Goal: Task Accomplishment & Management: Use online tool/utility

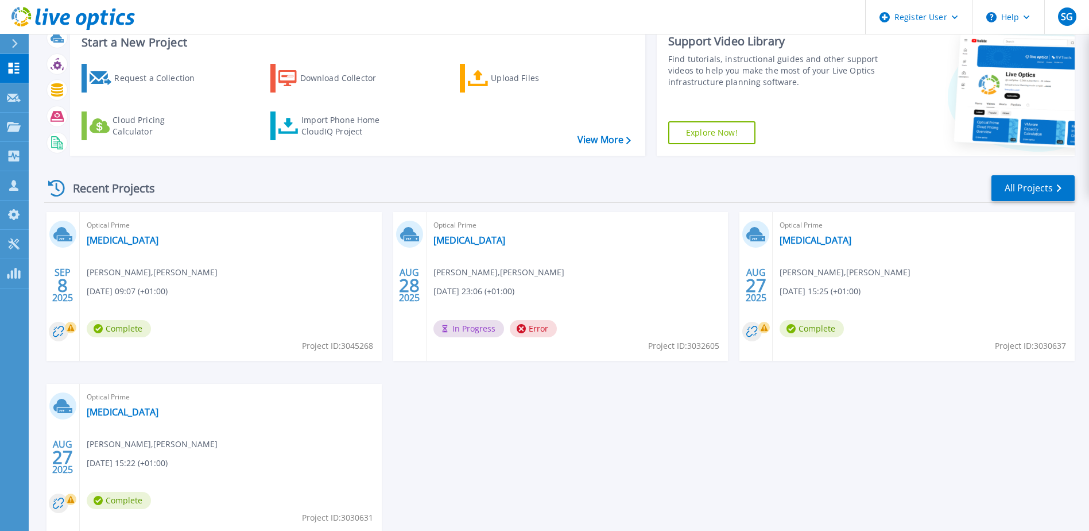
scroll to position [57, 0]
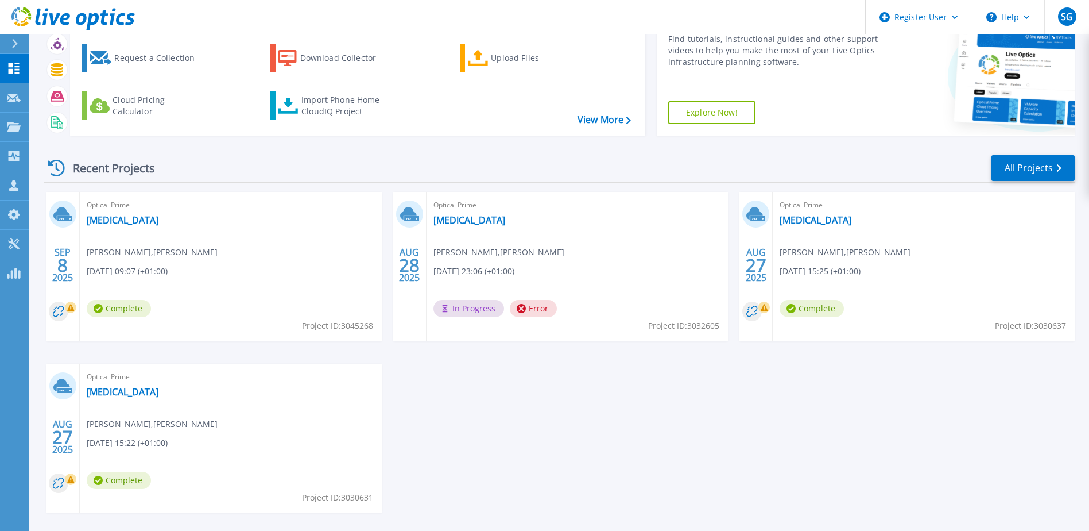
click at [106, 311] on span "Complete" at bounding box center [119, 308] width 64 height 17
drag, startPoint x: 341, startPoint y: 323, endPoint x: 371, endPoint y: 328, distance: 30.9
click at [371, 328] on span "Project ID: 3045268" at bounding box center [337, 325] width 71 height 13
copy span "3045268"
click at [109, 218] on link "[MEDICAL_DATA]" at bounding box center [123, 219] width 72 height 11
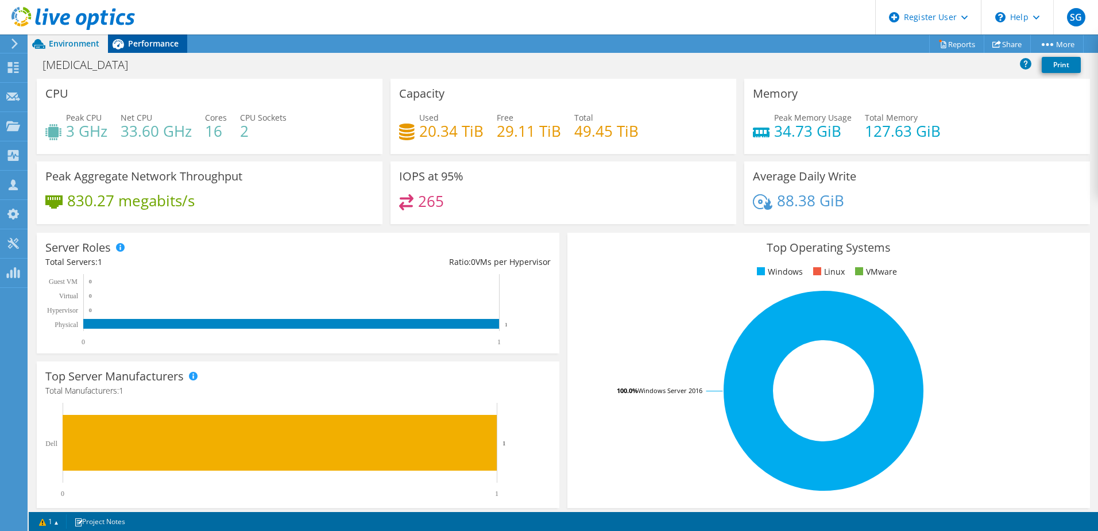
click at [148, 38] on span "Performance" at bounding box center [153, 43] width 51 height 11
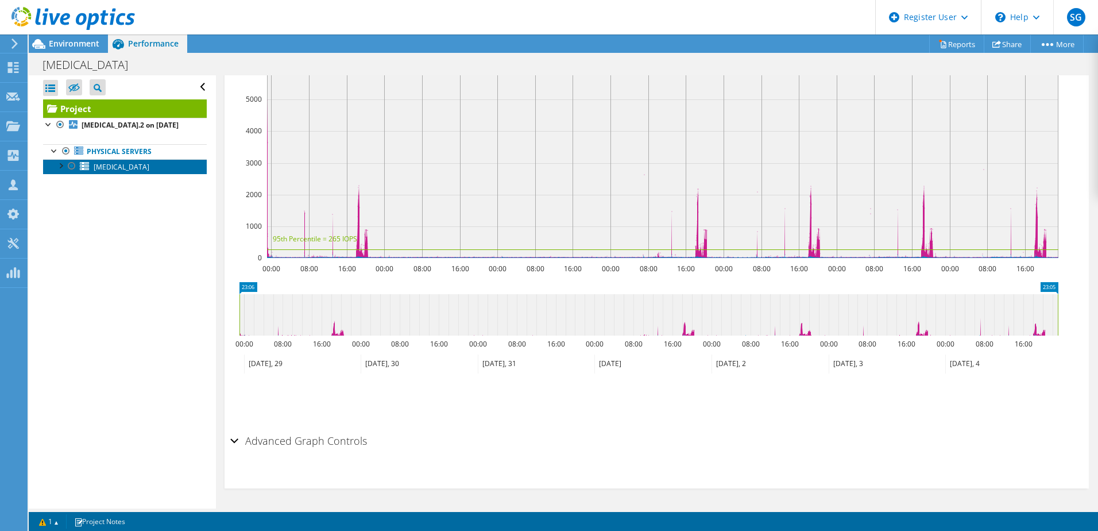
click at [49, 164] on link "[MEDICAL_DATA]" at bounding box center [125, 166] width 164 height 15
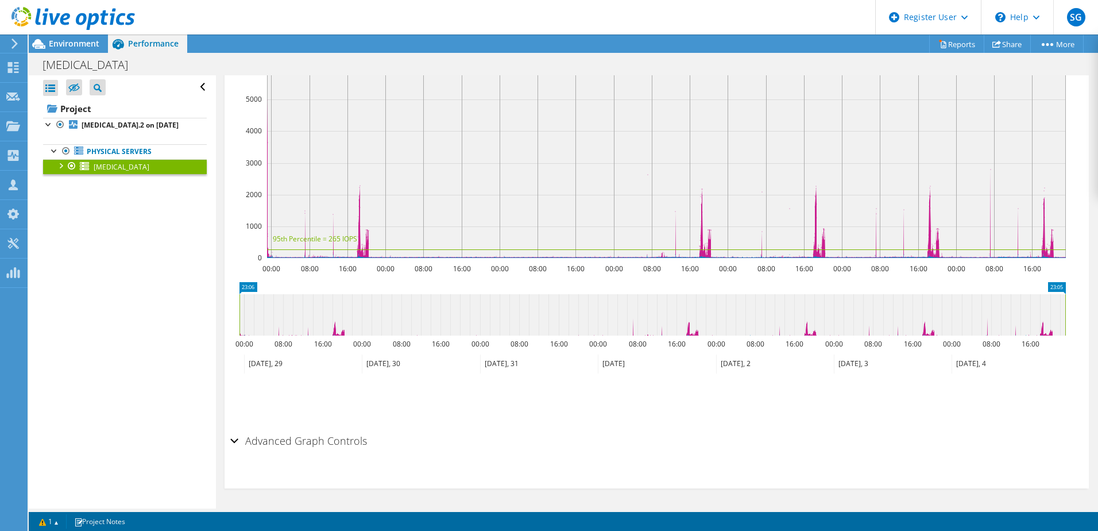
scroll to position [243, 0]
click at [62, 164] on div at bounding box center [60, 164] width 11 height 11
click at [67, 224] on div at bounding box center [65, 224] width 11 height 11
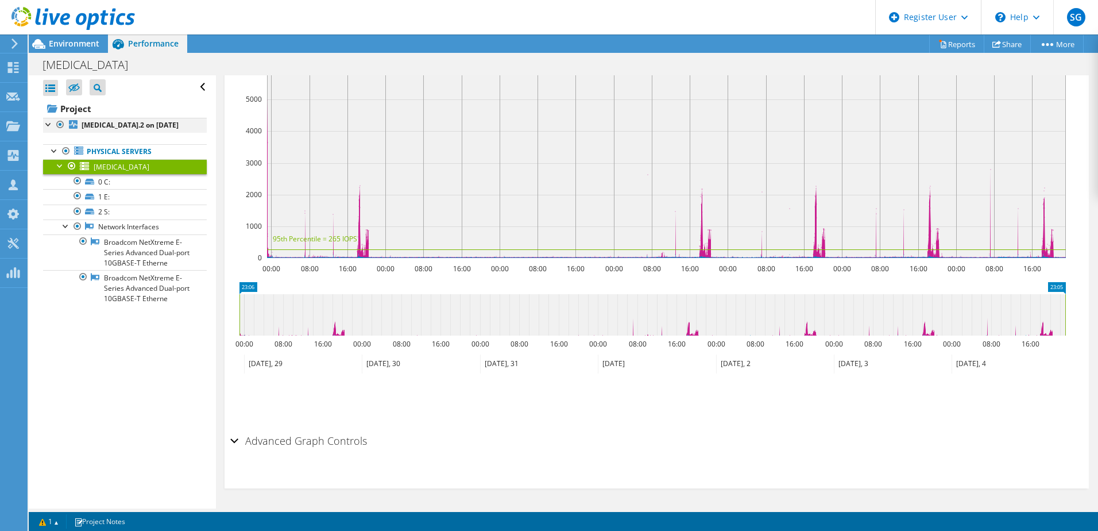
click at [49, 123] on div at bounding box center [48, 123] width 11 height 11
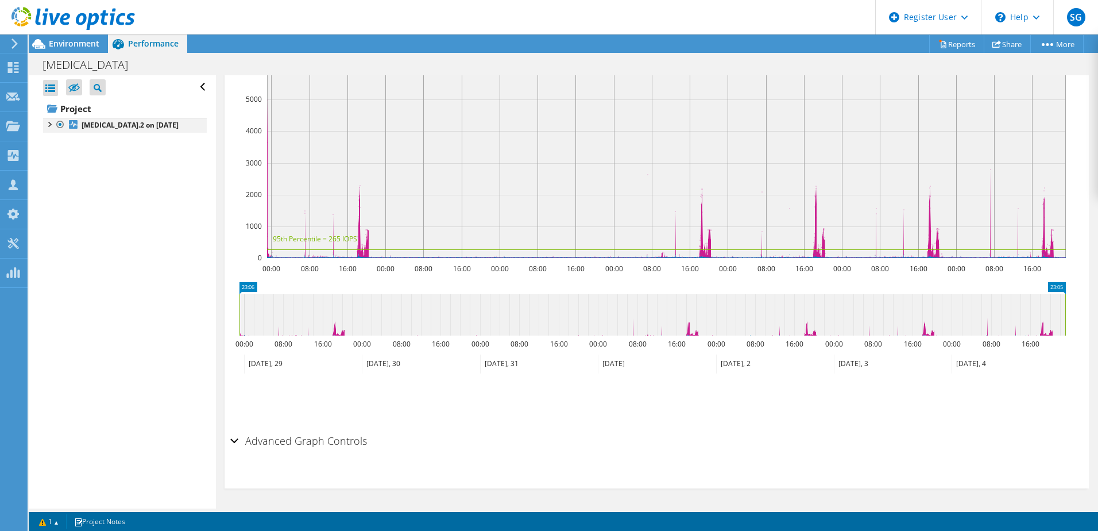
click at [49, 124] on div at bounding box center [48, 123] width 11 height 11
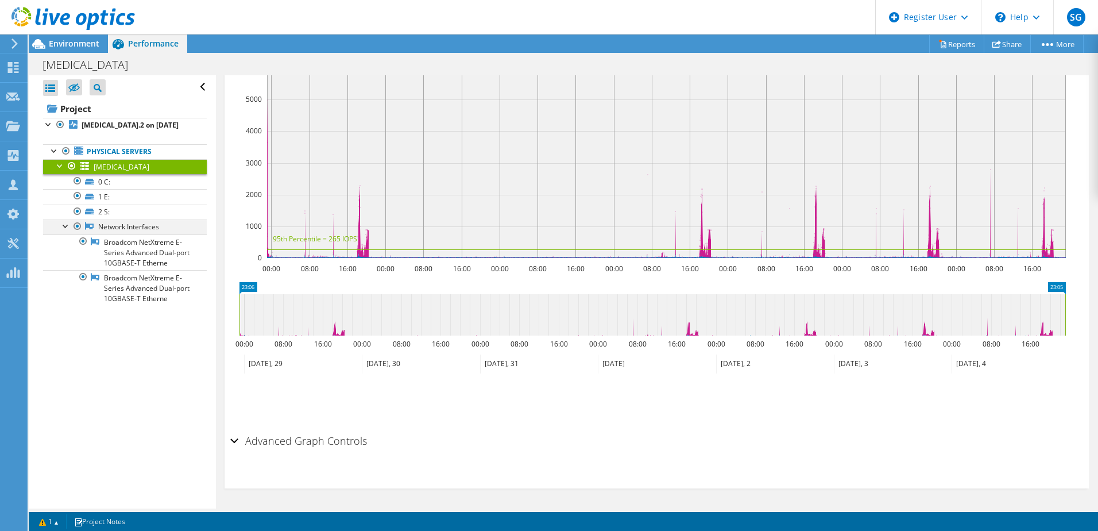
click at [62, 226] on div at bounding box center [65, 224] width 11 height 11
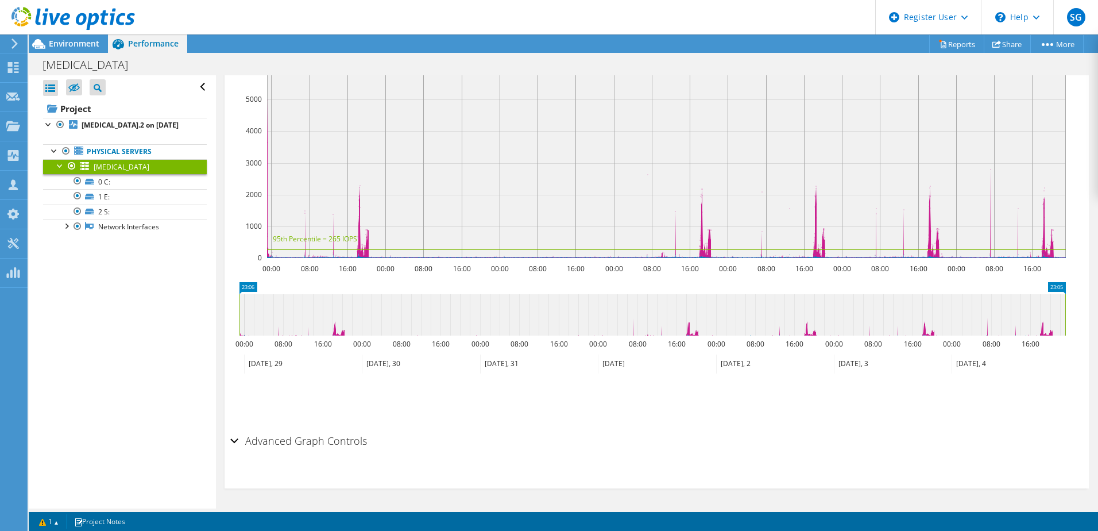
click at [58, 164] on div at bounding box center [60, 164] width 11 height 11
click at [52, 150] on div at bounding box center [54, 149] width 11 height 11
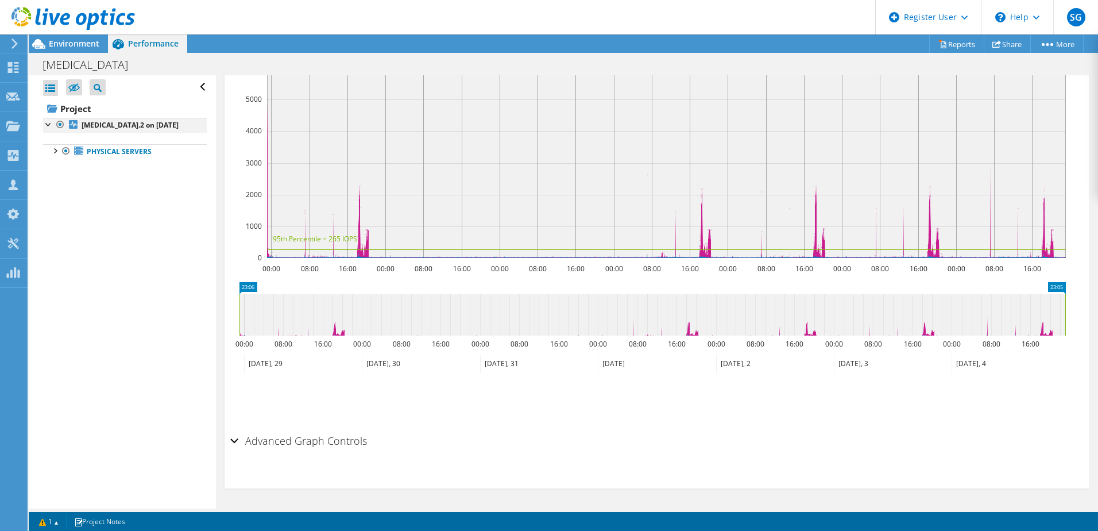
click at [44, 123] on div at bounding box center [48, 123] width 11 height 11
click at [68, 91] on icon at bounding box center [73, 87] width 11 height 9
click at [0, 0] on input "checkbox" at bounding box center [0, 0] width 0 height 0
click at [69, 90] on icon at bounding box center [73, 87] width 11 height 9
click at [0, 0] on input "checkbox" at bounding box center [0, 0] width 0 height 0
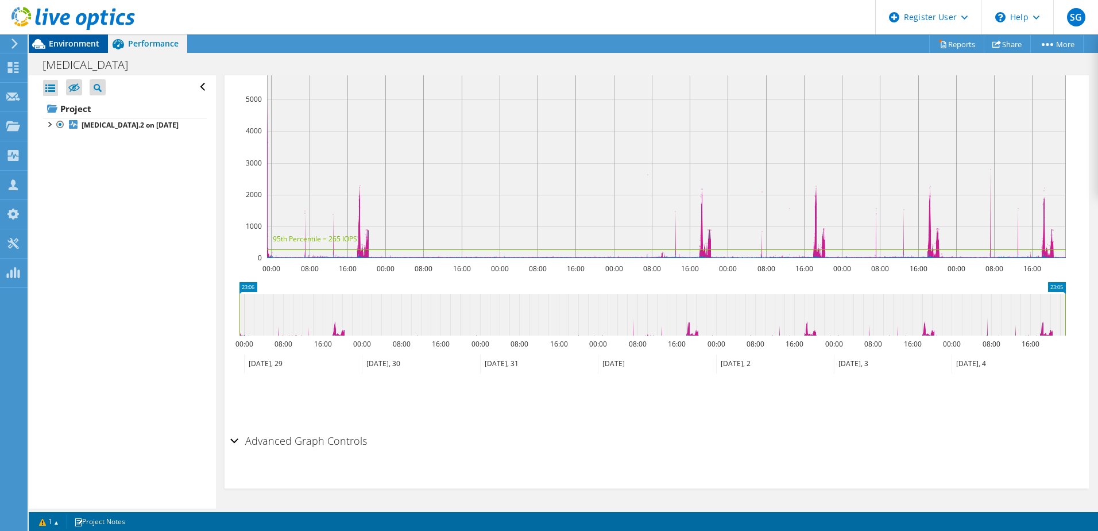
click at [54, 41] on span "Environment" at bounding box center [74, 43] width 51 height 11
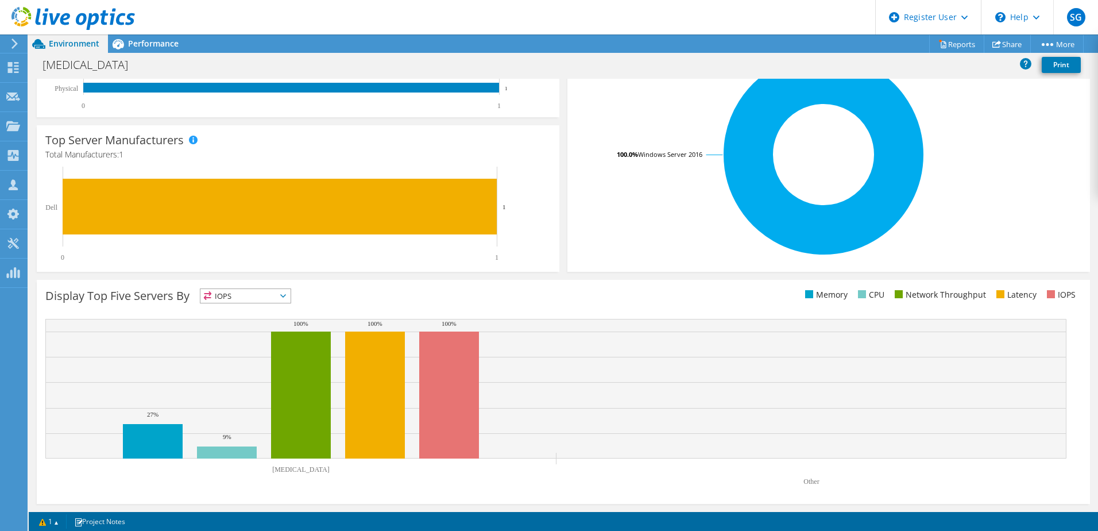
scroll to position [0, 0]
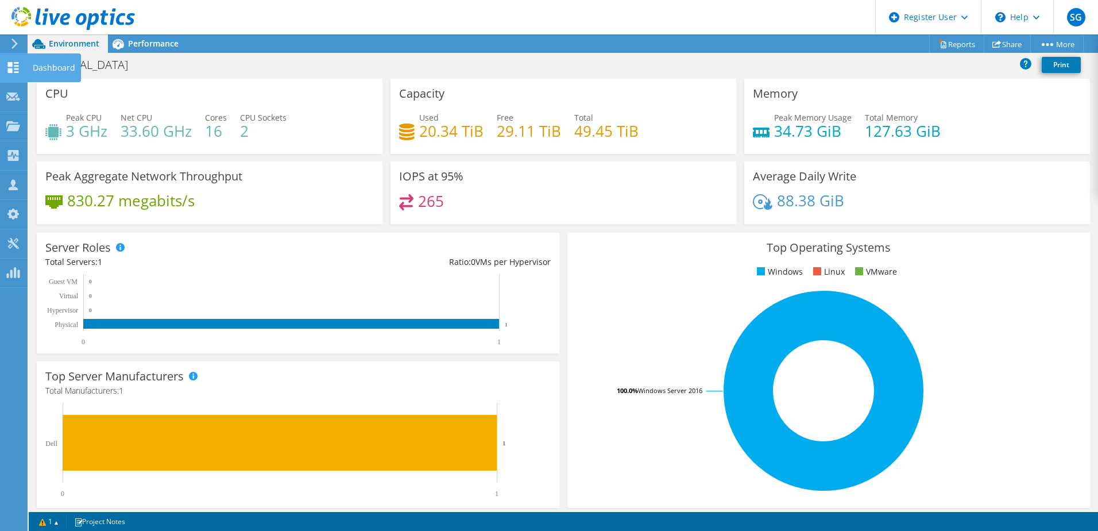
click at [15, 63] on use at bounding box center [13, 67] width 11 height 11
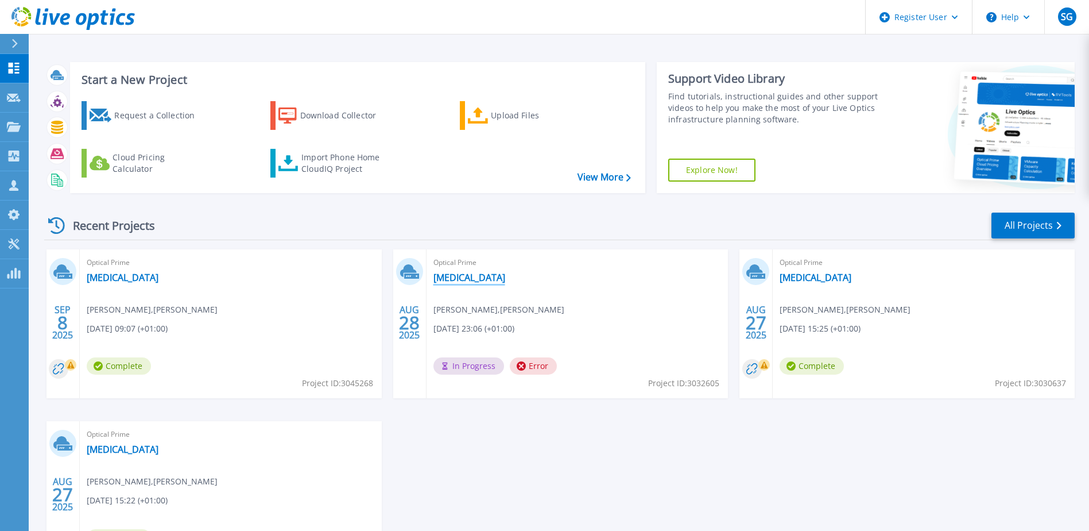
click at [458, 277] on link "[MEDICAL_DATA]" at bounding box center [470, 277] width 72 height 11
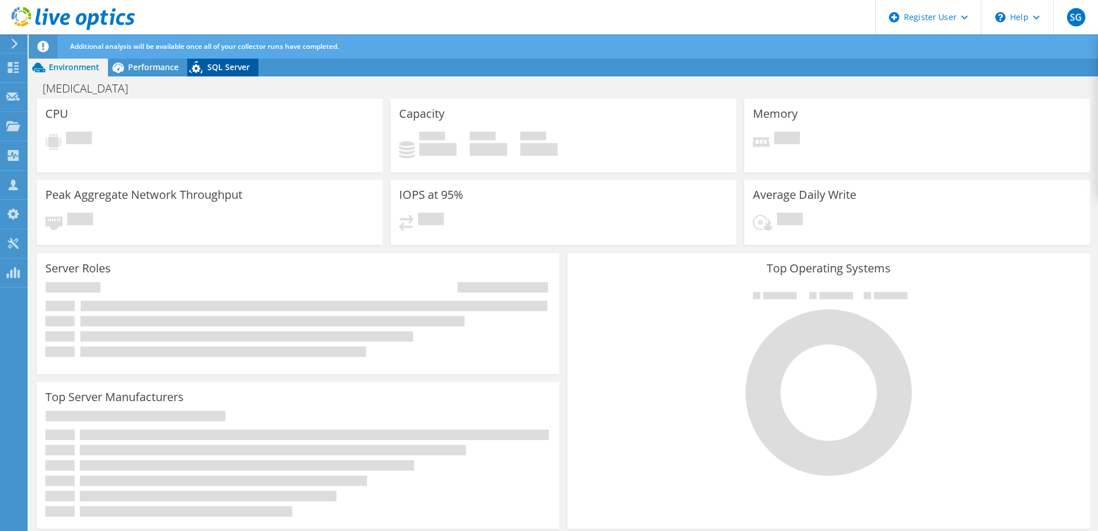
click at [219, 63] on span "SQL Server" at bounding box center [228, 66] width 42 height 11
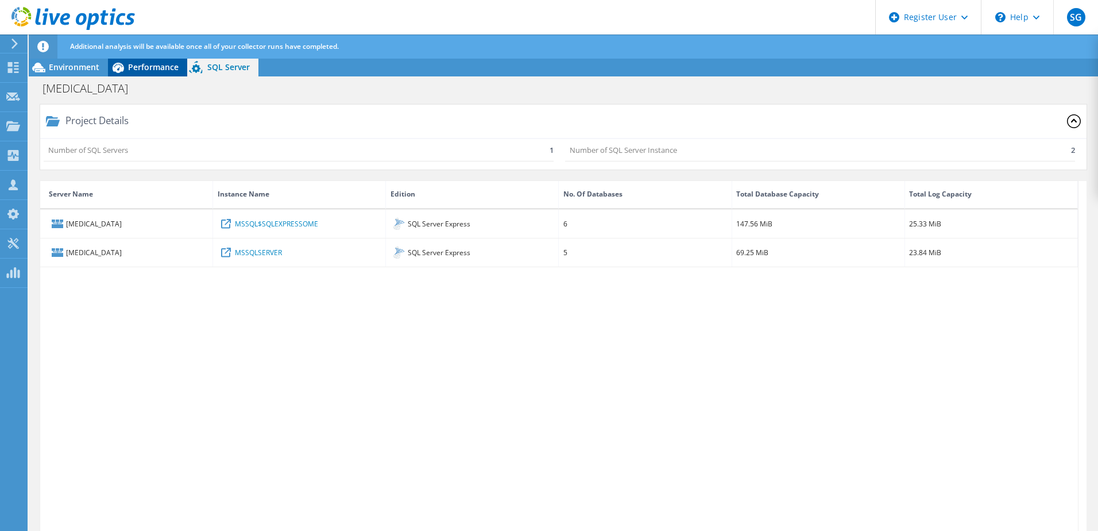
click at [168, 75] on div "Performance" at bounding box center [147, 67] width 79 height 18
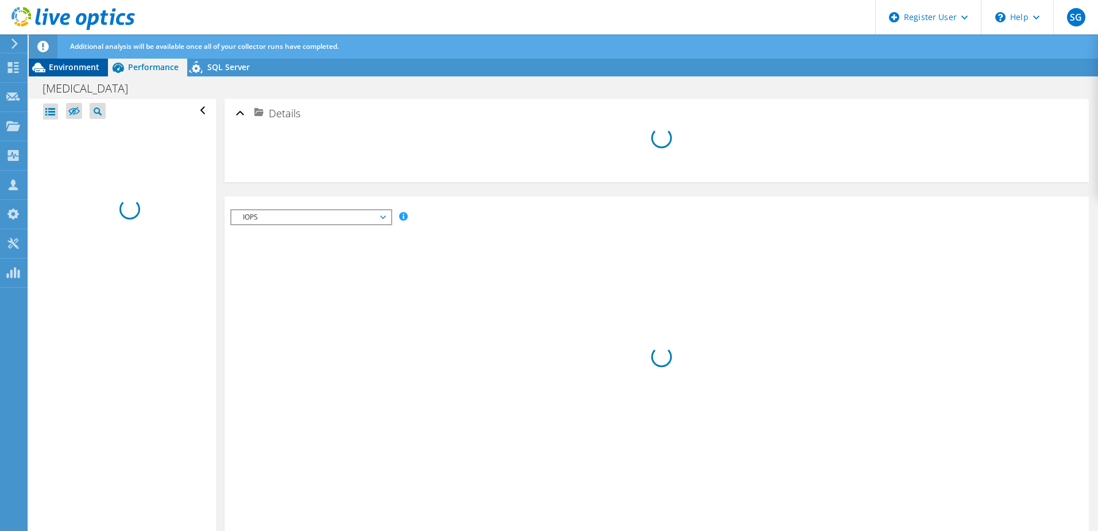
click at [74, 67] on span "Environment" at bounding box center [74, 66] width 51 height 11
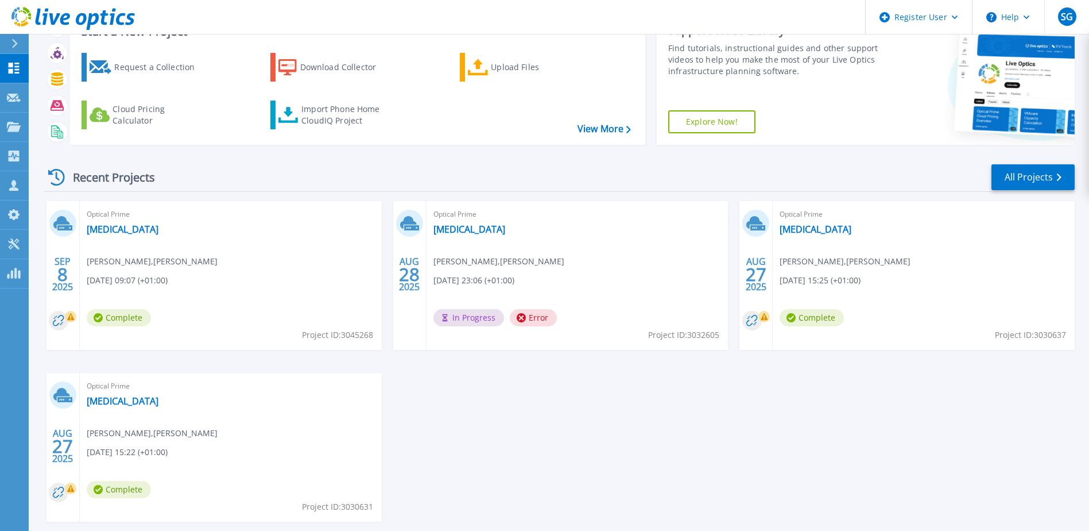
scroll to position [106, 0]
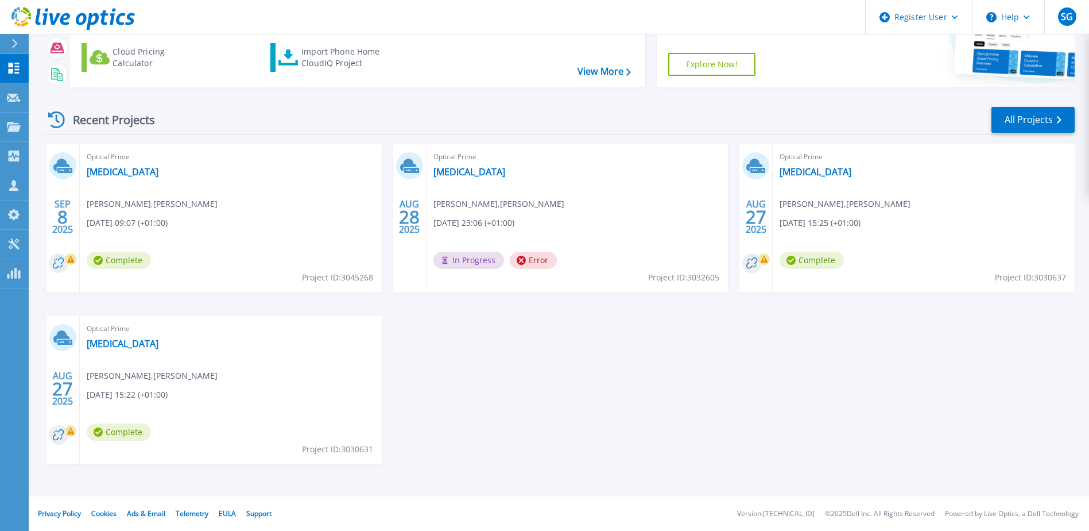
click at [58, 258] on circle at bounding box center [59, 263] width 20 height 20
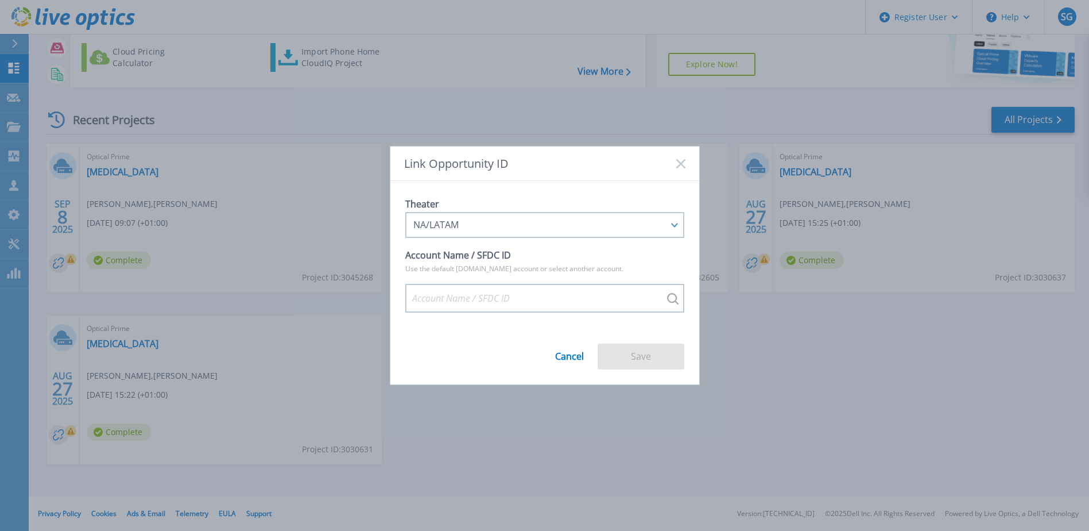
click at [670, 157] on div "Link Opportunity ID" at bounding box center [545, 163] width 309 height 34
click at [679, 156] on div "Link Opportunity ID" at bounding box center [545, 163] width 309 height 34
click at [679, 163] on rect at bounding box center [681, 164] width 10 height 10
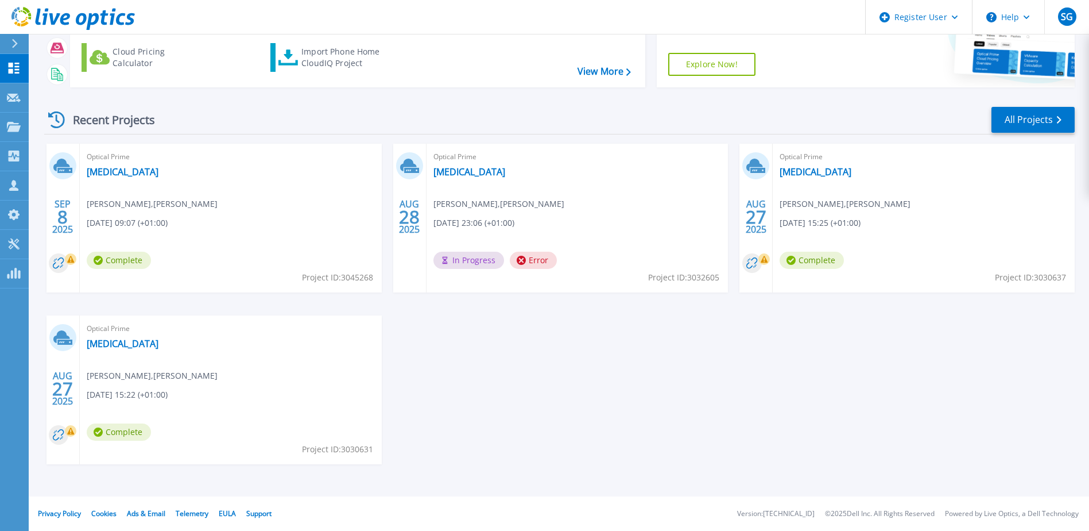
click at [110, 165] on div "Optical Prime Hiccup Naomi Dunn , Alan Pattersons 09/08/2025, 09:07 (+01:00) Co…" at bounding box center [231, 218] width 302 height 149
click at [101, 171] on link "[MEDICAL_DATA]" at bounding box center [123, 171] width 72 height 11
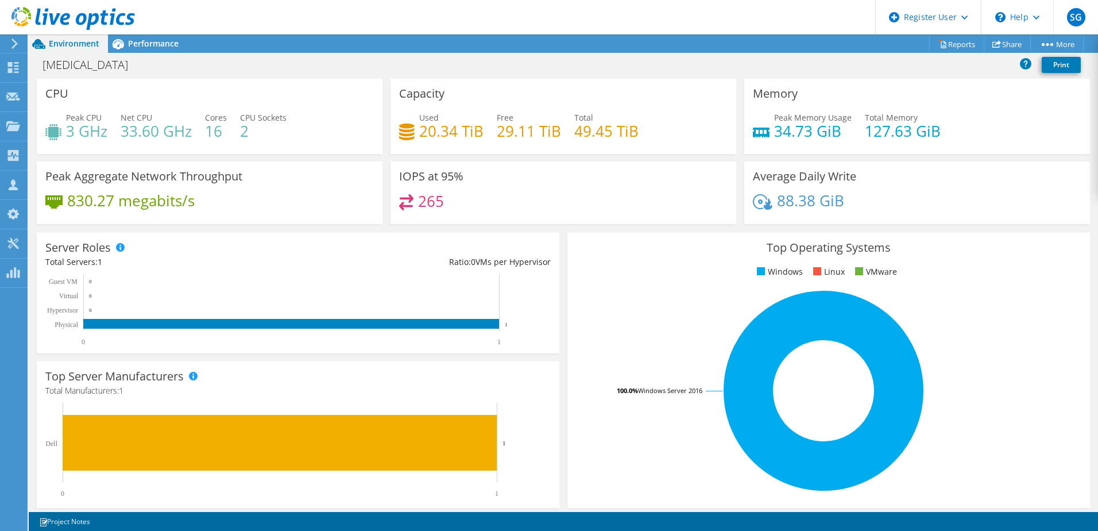
scroll to position [275, 0]
click at [1029, 64] on icon at bounding box center [1025, 62] width 11 height 11
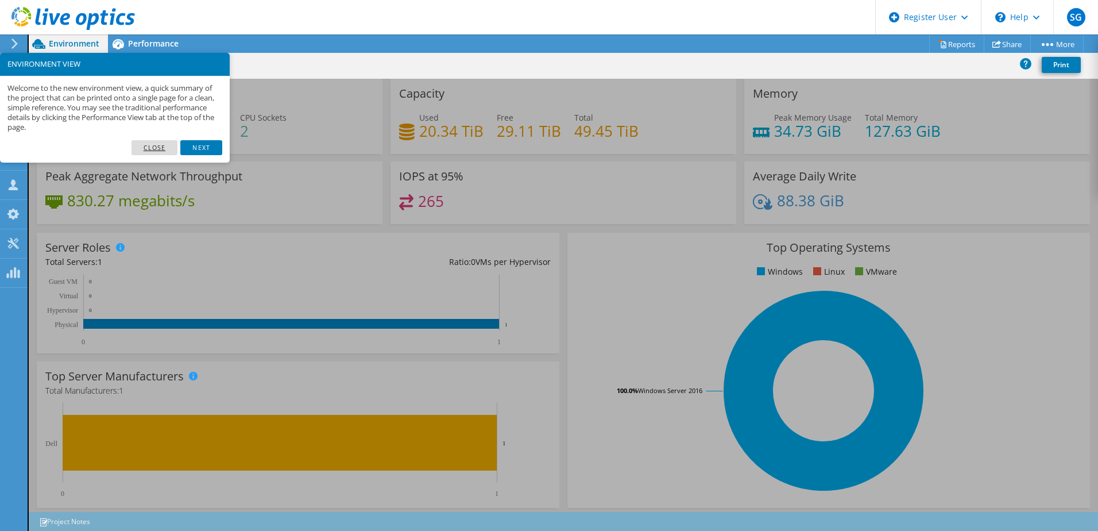
click at [163, 147] on link "Close" at bounding box center [155, 147] width 47 height 15
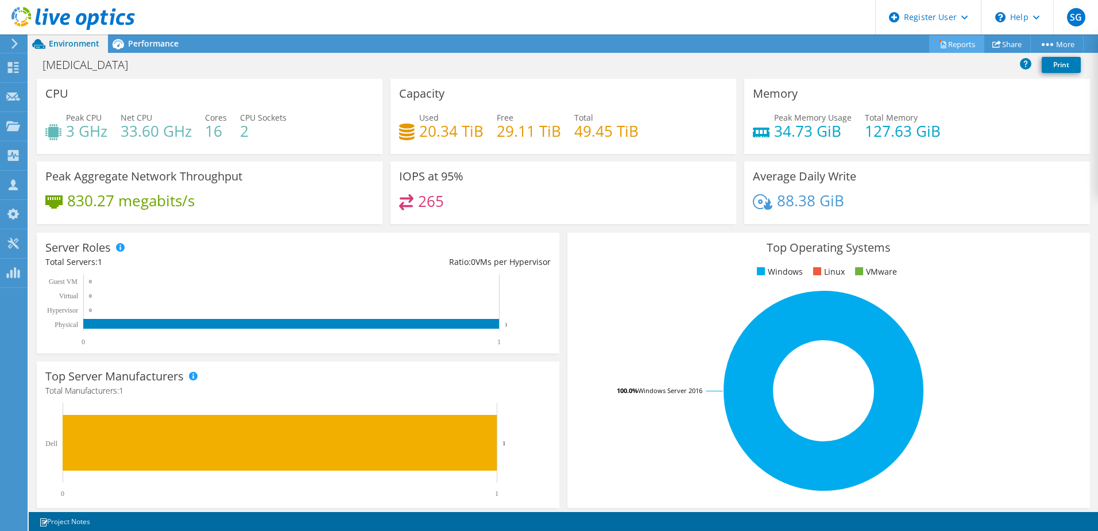
click at [957, 42] on link "Reports" at bounding box center [956, 44] width 55 height 18
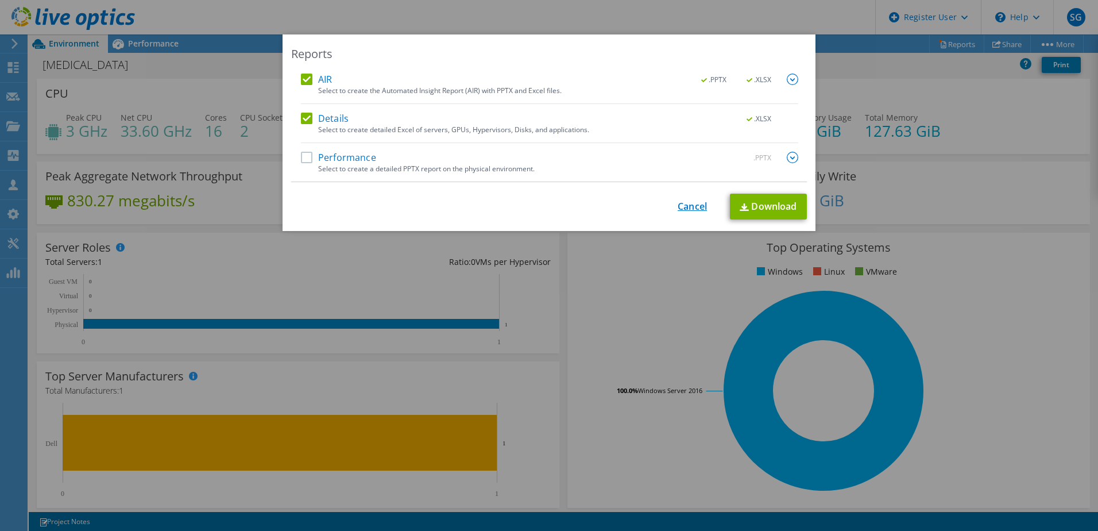
click at [680, 204] on link "Cancel" at bounding box center [692, 206] width 29 height 11
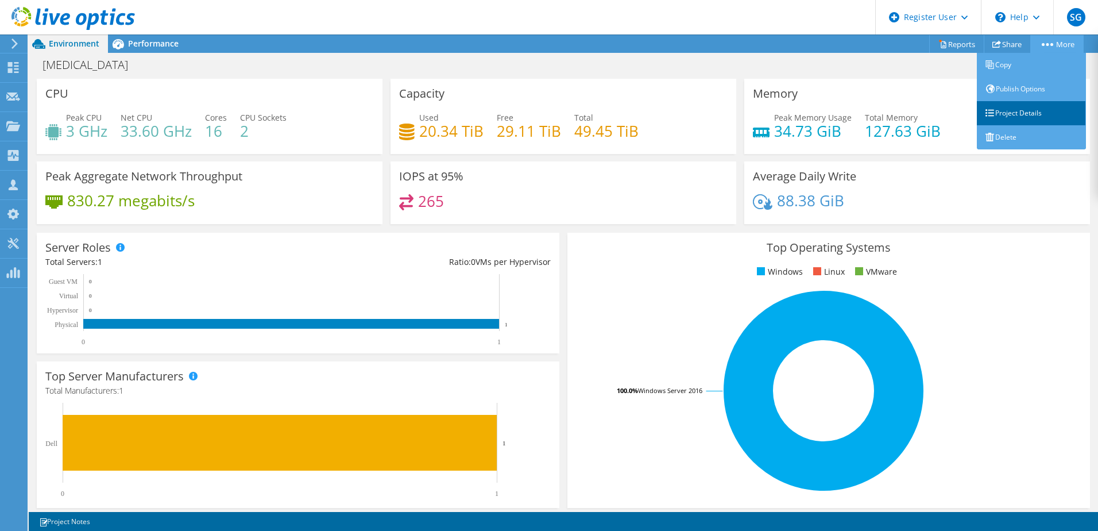
click at [1036, 122] on link "Project Details" at bounding box center [1031, 113] width 109 height 24
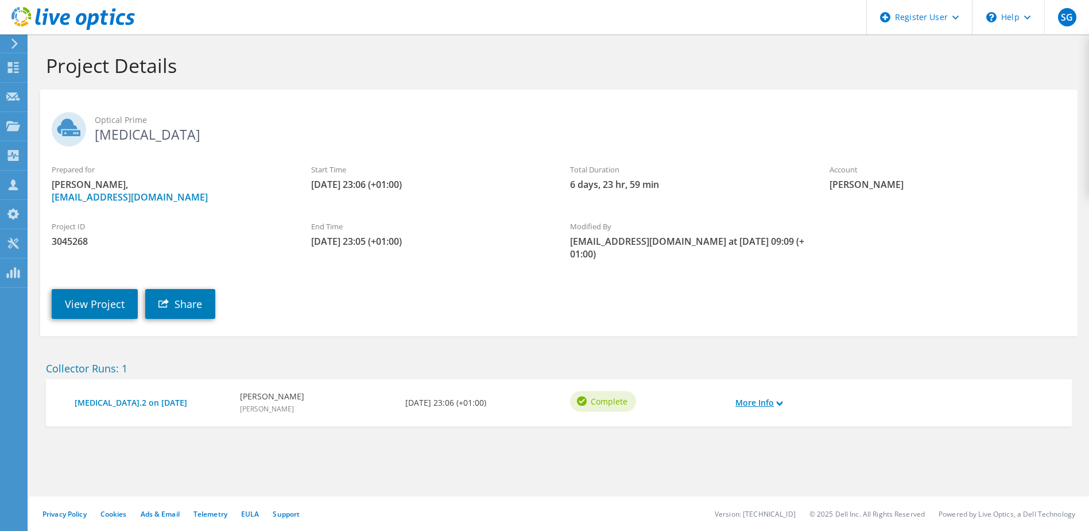
click at [783, 403] on use at bounding box center [780, 402] width 6 height 5
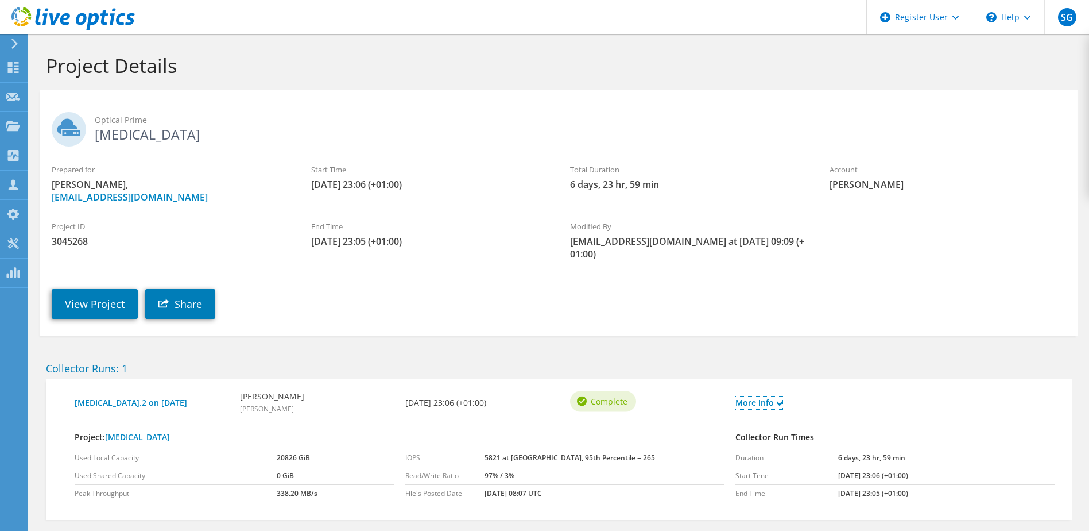
scroll to position [57, 0]
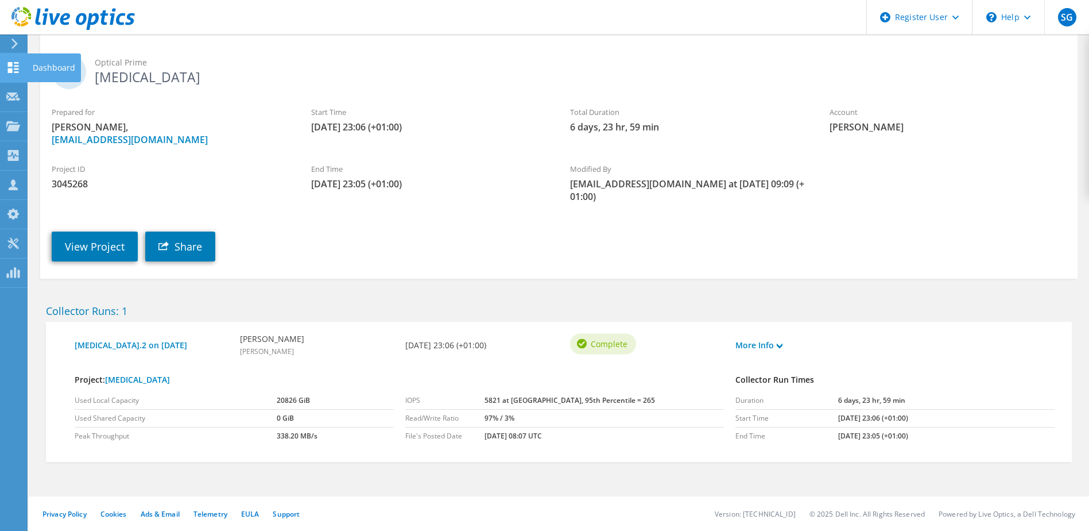
click at [9, 73] on div at bounding box center [13, 69] width 14 height 13
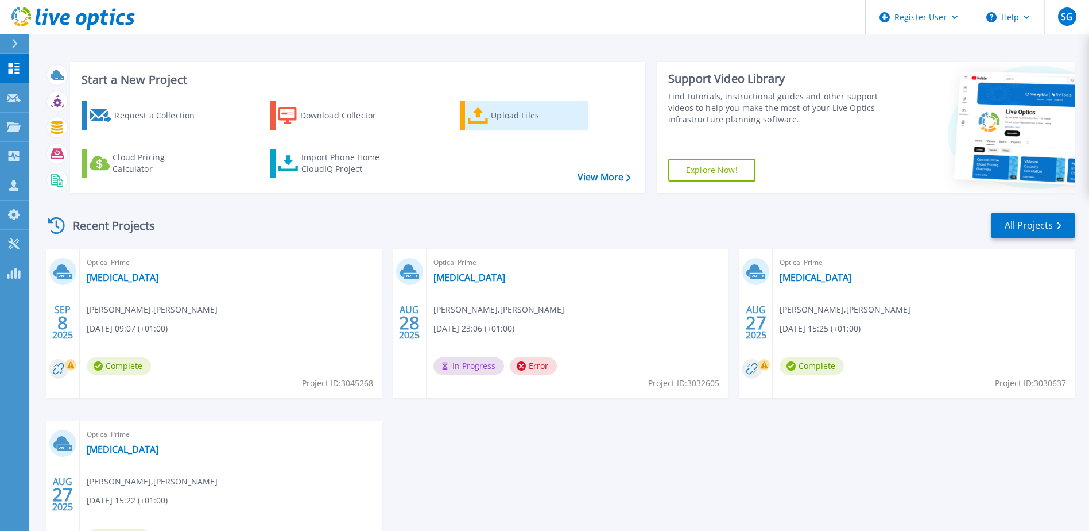
click at [519, 118] on div "Upload Files" at bounding box center [537, 115] width 92 height 23
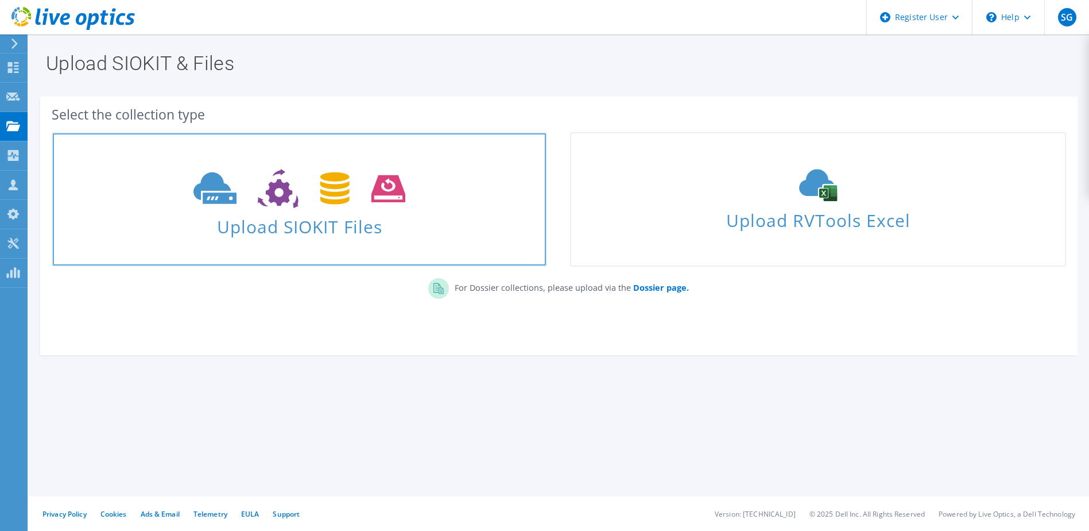
click at [328, 204] on icon at bounding box center [300, 189] width 212 height 40
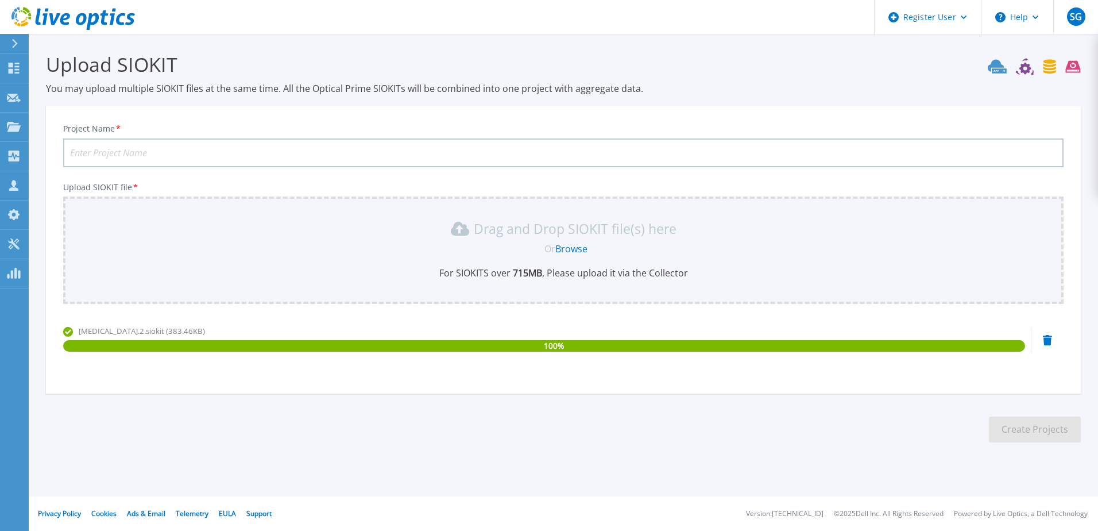
click at [109, 152] on input "Project Name *" at bounding box center [563, 152] width 1000 height 29
type input "APD Architects 08092025"
click at [1028, 428] on button "Create Projects" at bounding box center [1035, 429] width 92 height 26
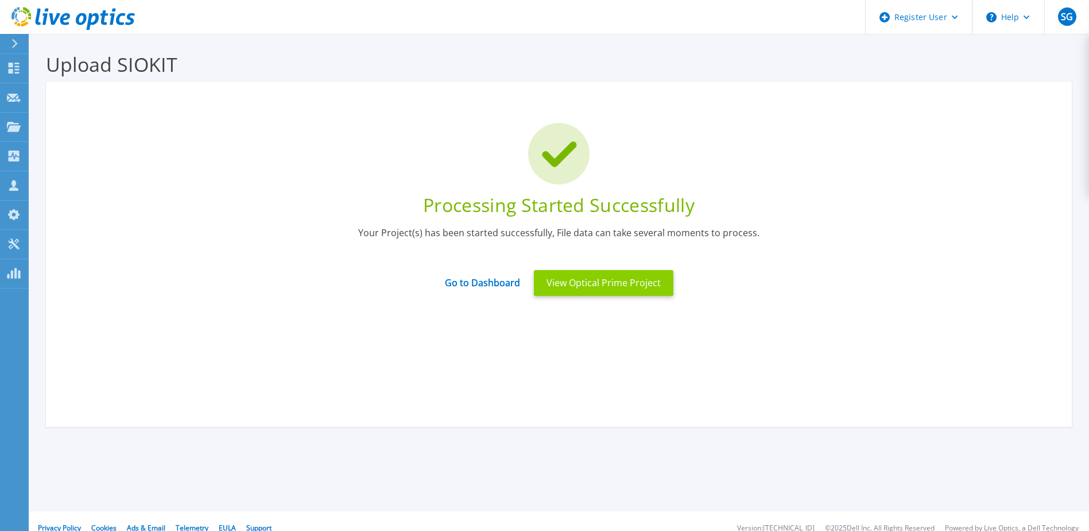
click at [610, 283] on button "View Optical Prime Project" at bounding box center [604, 283] width 140 height 26
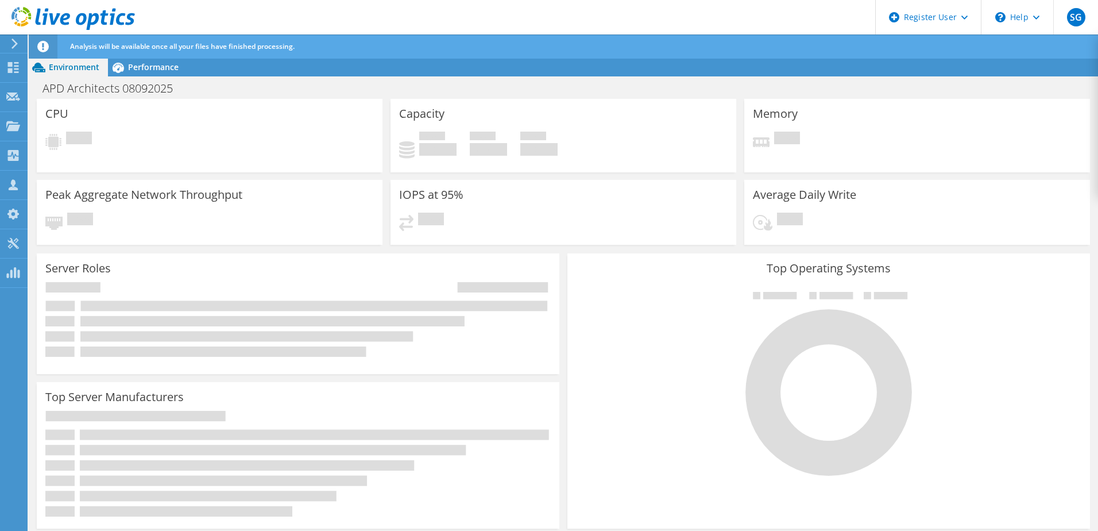
click at [413, 222] on div at bounding box center [407, 221] width 17 height 13
click at [149, 65] on span "Performance" at bounding box center [153, 66] width 51 height 11
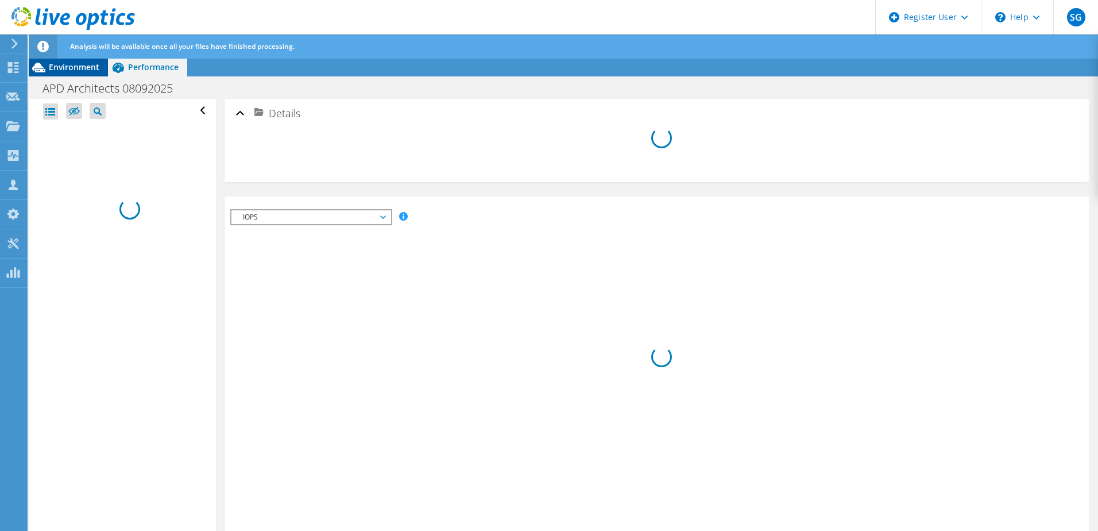
click at [83, 69] on span "Environment" at bounding box center [74, 66] width 51 height 11
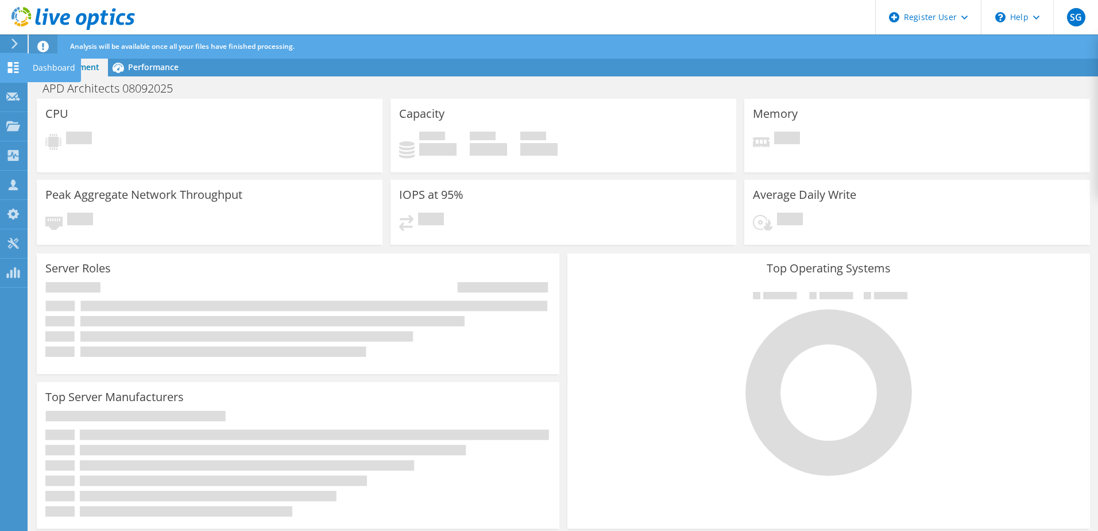
click at [14, 63] on use at bounding box center [13, 67] width 11 height 11
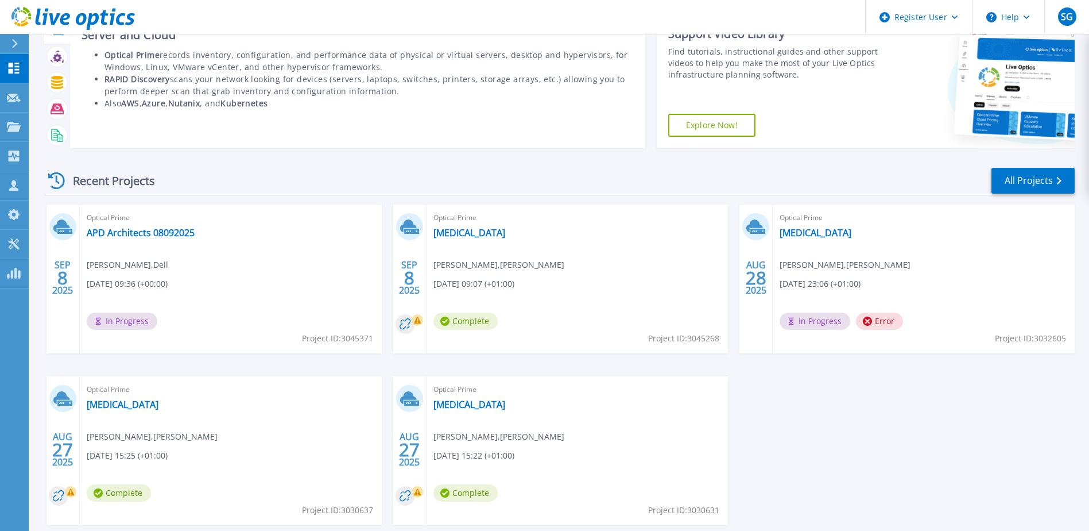
scroll to position [106, 0]
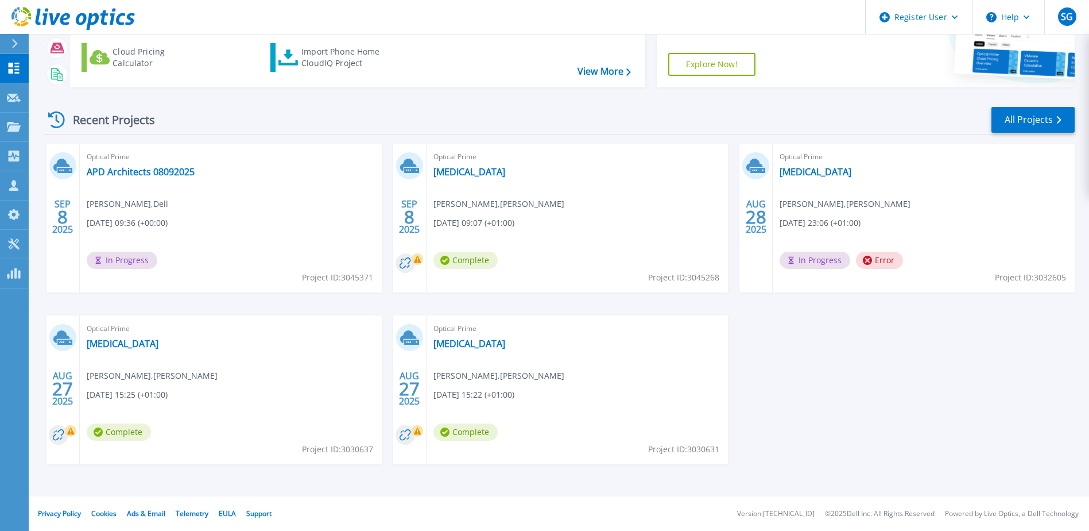
click at [486, 199] on span "[PERSON_NAME] , [PERSON_NAME]" at bounding box center [499, 204] width 131 height 13
click at [449, 175] on link "[MEDICAL_DATA]" at bounding box center [470, 171] width 72 height 11
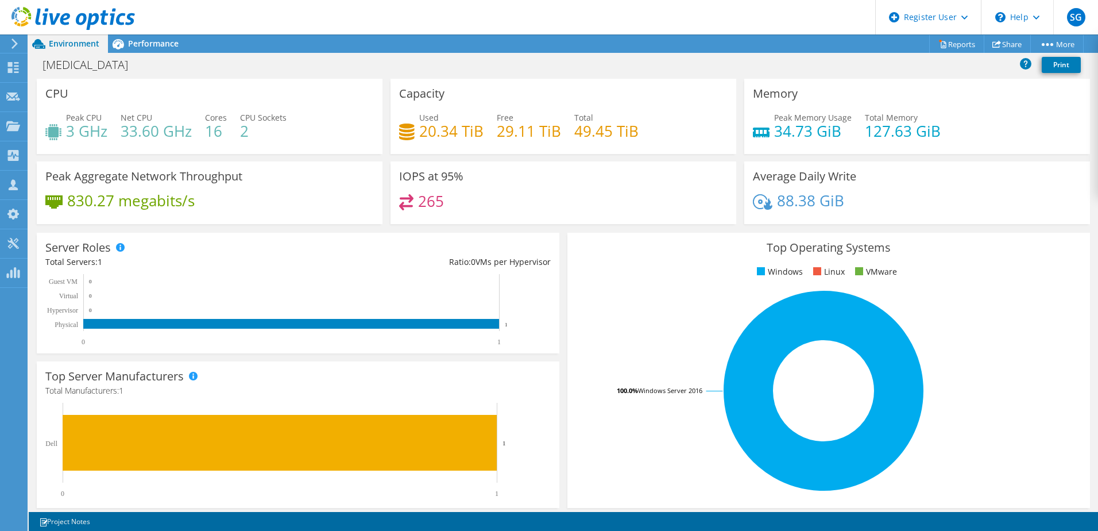
click at [261, 252] on div "Server Roles Physical Servers represent bare metal servers that were targets of…" at bounding box center [298, 293] width 523 height 121
click at [276, 223] on div "Peak Aggregate Network Throughput 830.27 megabits/s" at bounding box center [210, 192] width 346 height 63
click at [177, 56] on div "Hiccup Print" at bounding box center [563, 64] width 1069 height 21
click at [146, 41] on span "Performance" at bounding box center [153, 43] width 51 height 11
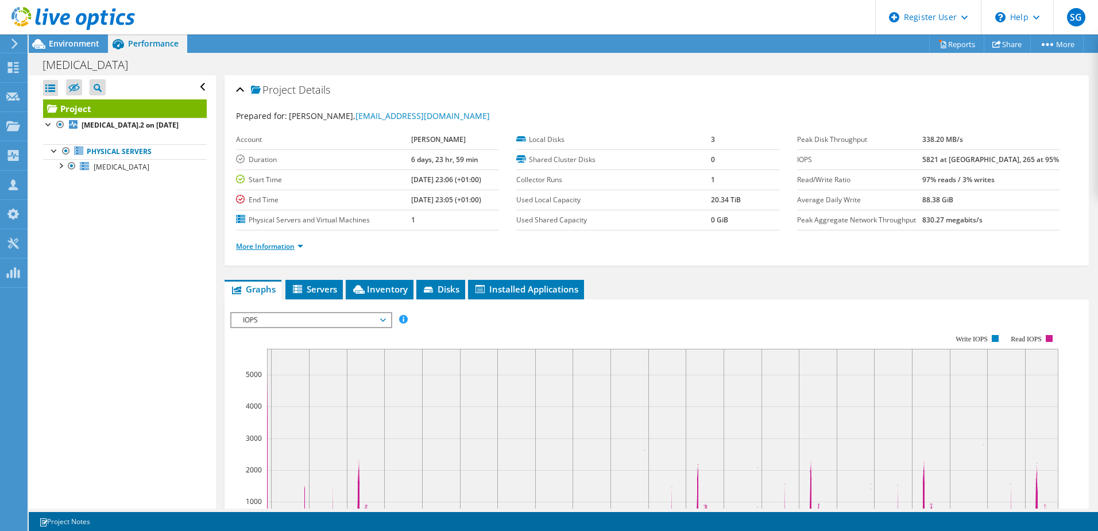
click at [300, 245] on link "More Information" at bounding box center [269, 246] width 67 height 10
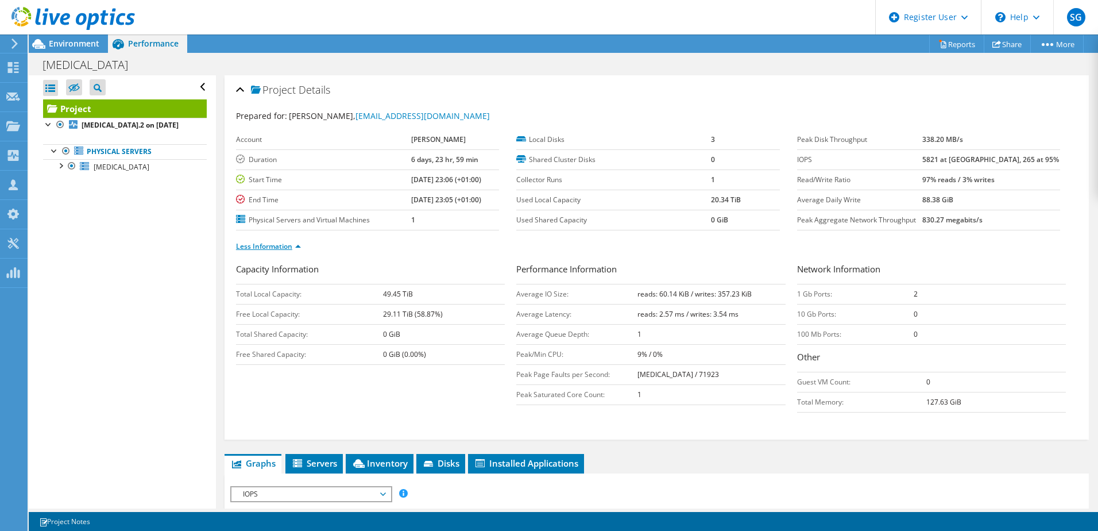
click at [296, 245] on link "Less Information" at bounding box center [268, 246] width 65 height 10
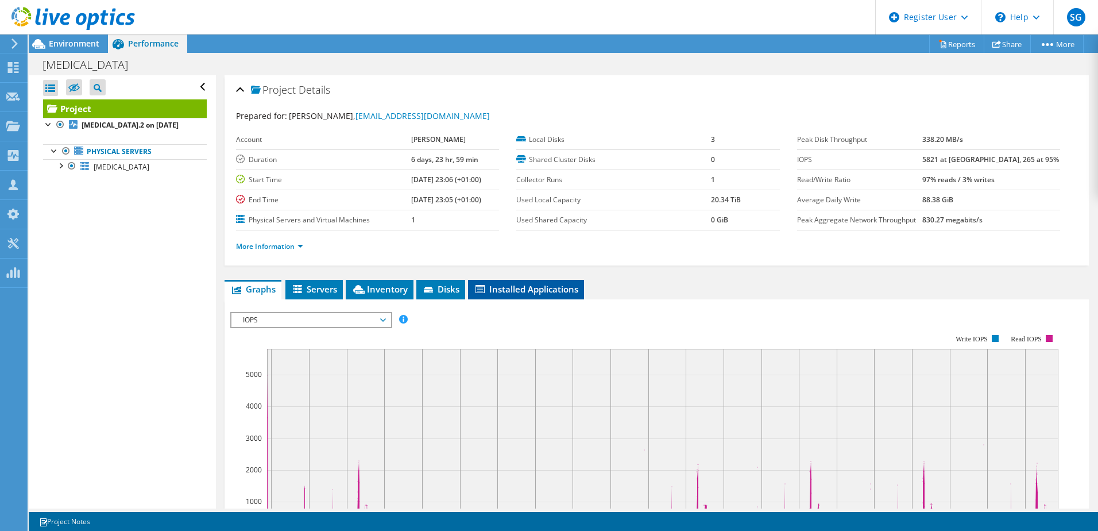
click at [548, 281] on li "Installed Applications" at bounding box center [526, 290] width 116 height 20
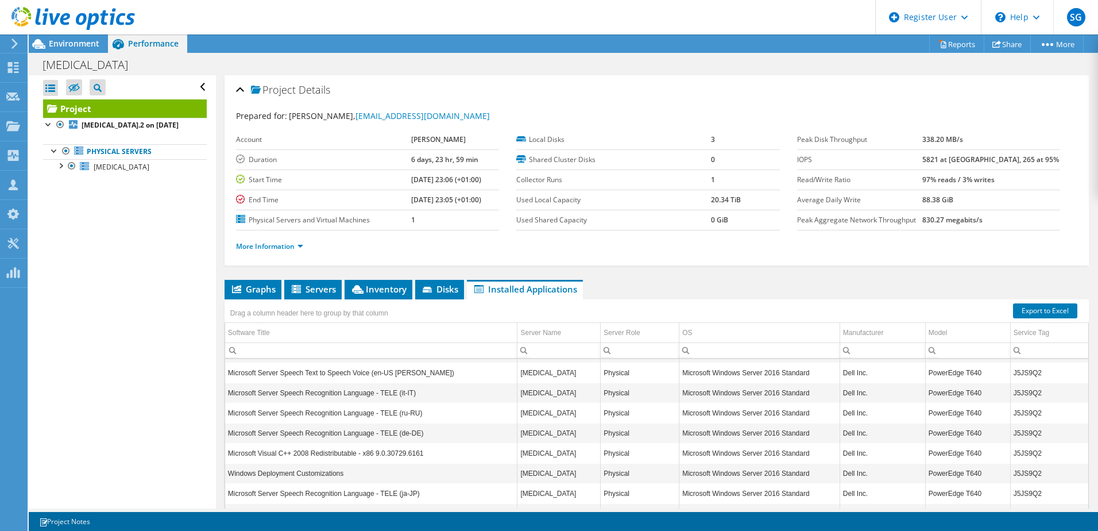
scroll to position [3798, 0]
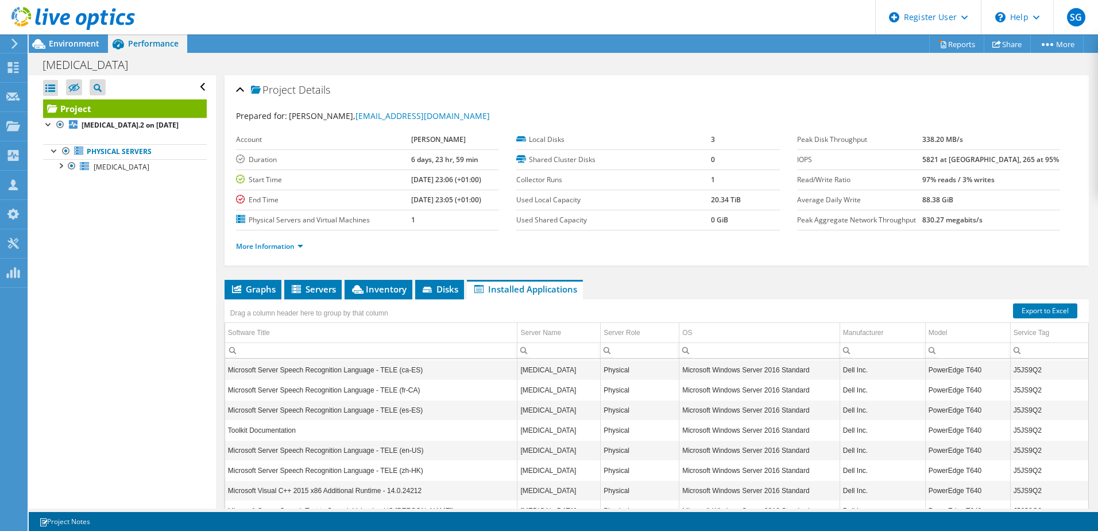
click at [427, 272] on div "Project Details Prepared for: Naomi Dunn, info@alanpattersondesign.com Account …" at bounding box center [657, 331] width 882 height 512
click at [427, 289] on icon at bounding box center [428, 290] width 11 height 7
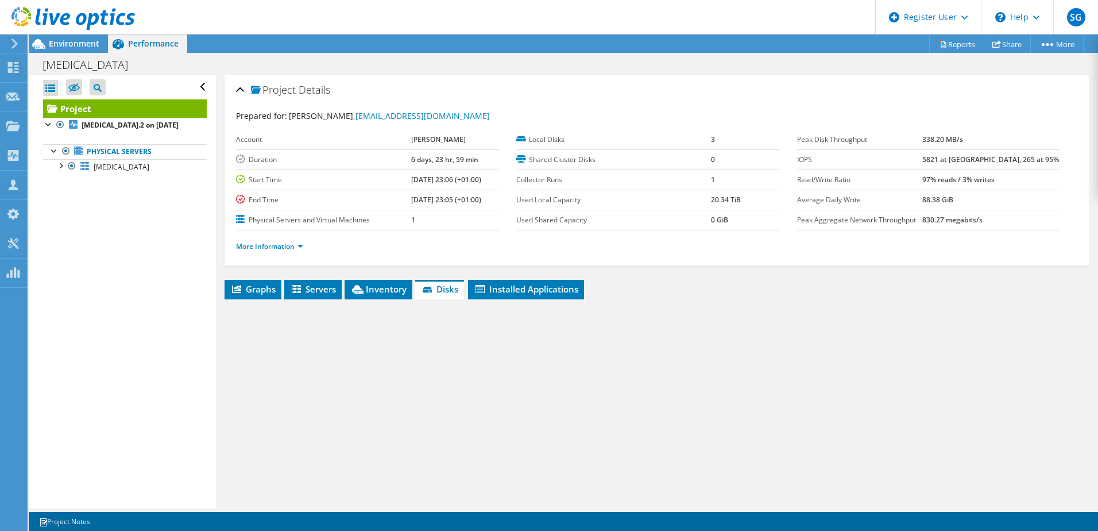
scroll to position [79, 0]
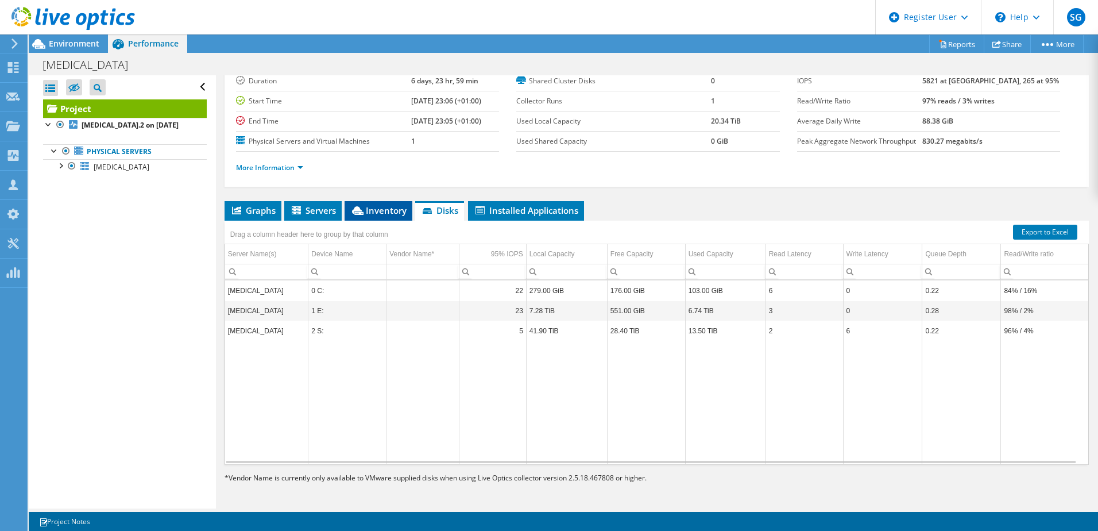
click at [357, 209] on icon at bounding box center [357, 210] width 11 height 9
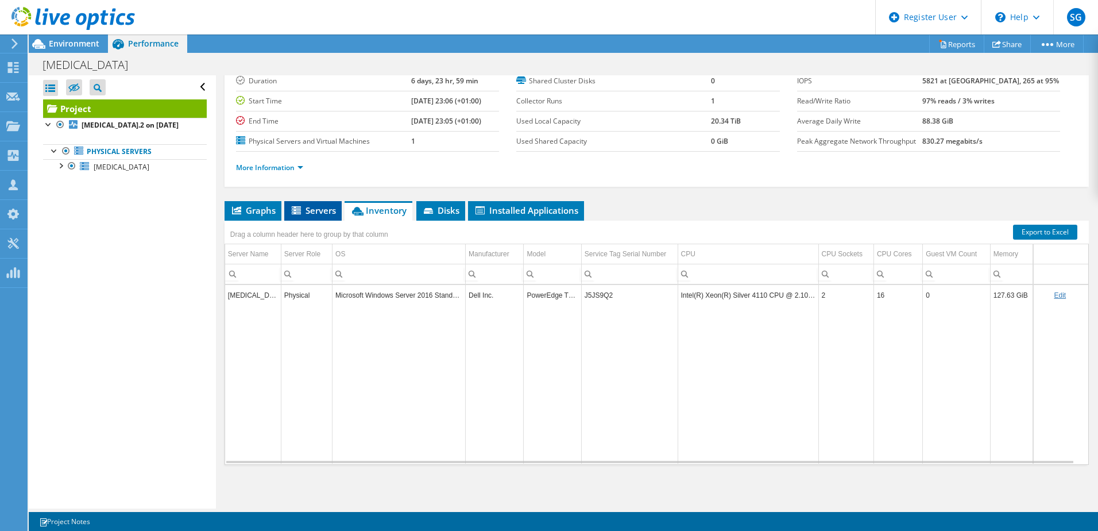
click at [320, 212] on span "Servers" at bounding box center [313, 209] width 46 height 11
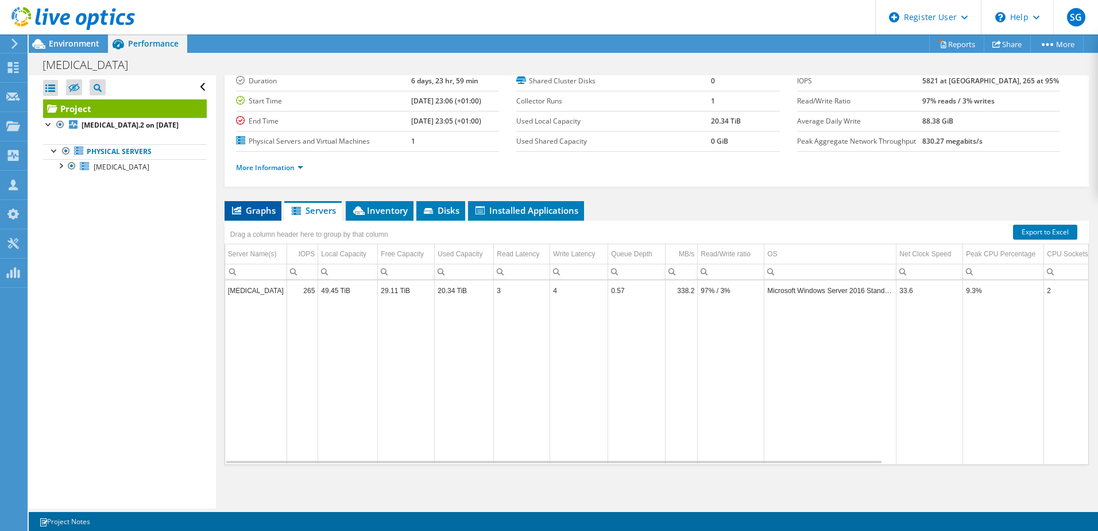
click at [245, 205] on span "Graphs" at bounding box center [252, 209] width 45 height 11
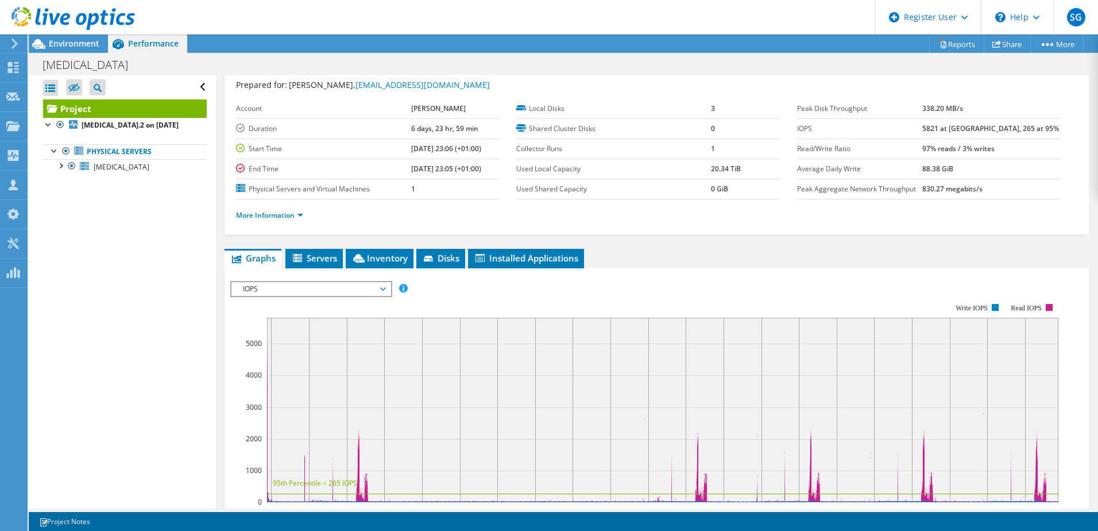
scroll to position [0, 0]
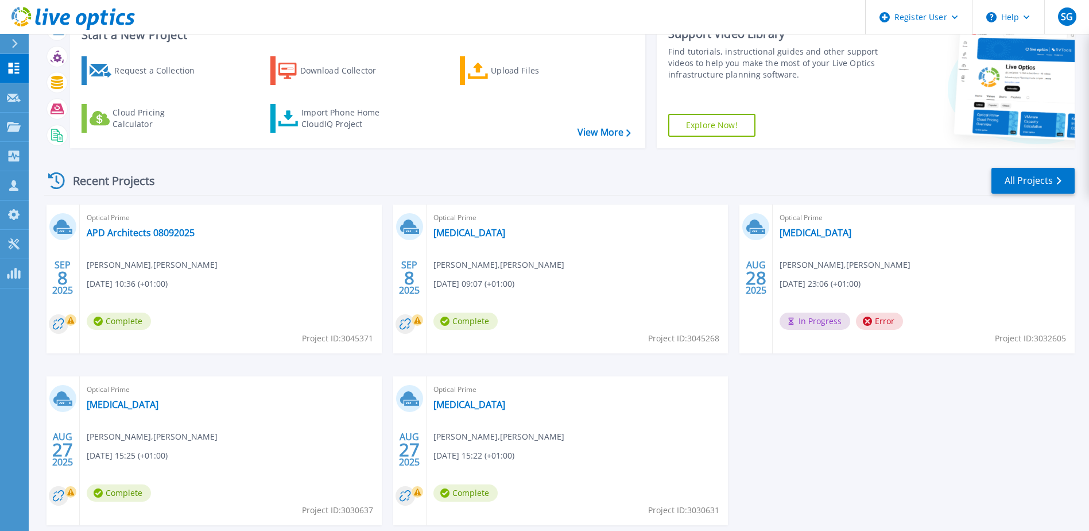
scroll to position [106, 0]
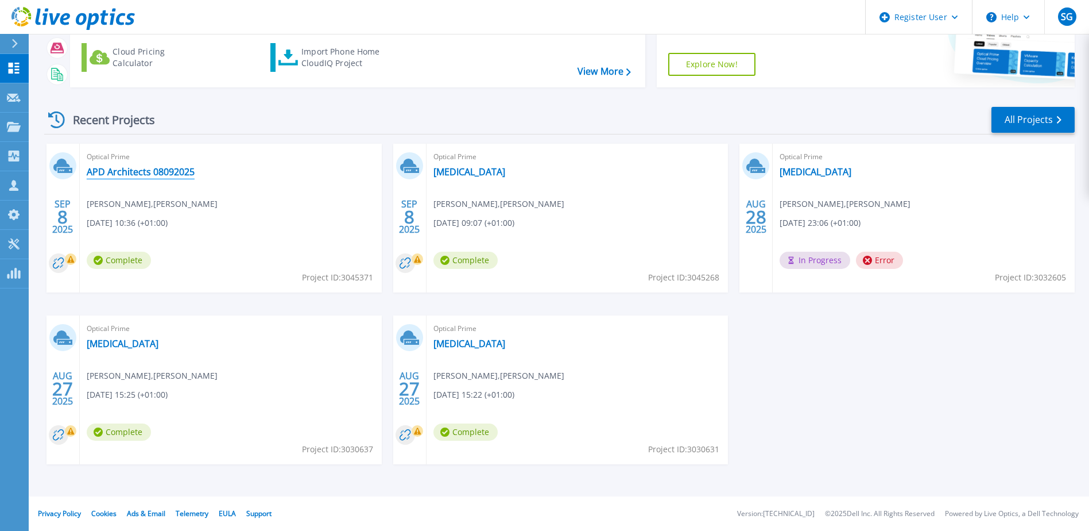
click at [123, 169] on link "APD Architects 08092025" at bounding box center [141, 171] width 108 height 11
